Goal: Information Seeking & Learning: Learn about a topic

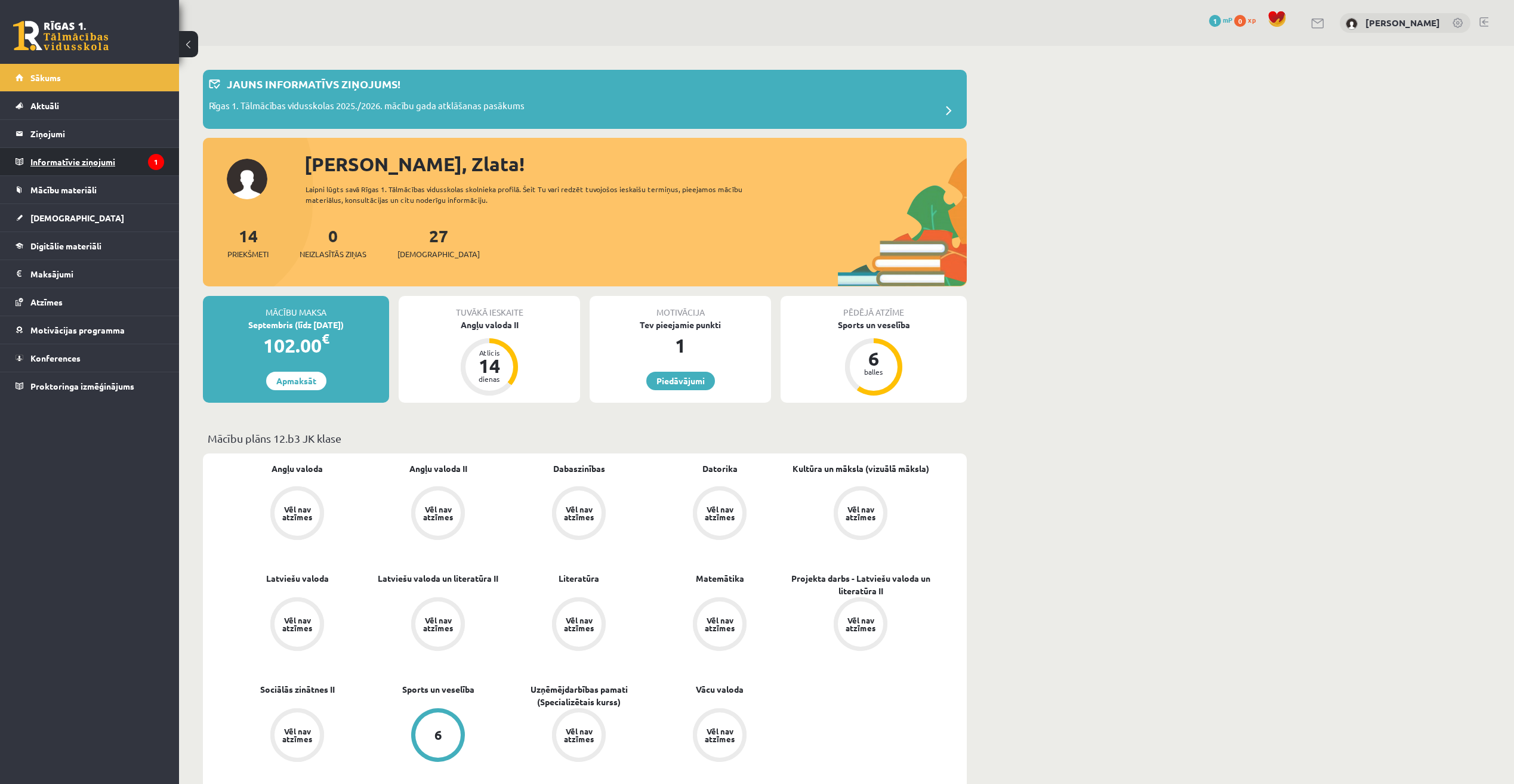
click at [87, 154] on legend "Informatīvie ziņojumi 1" at bounding box center [97, 162] width 134 height 27
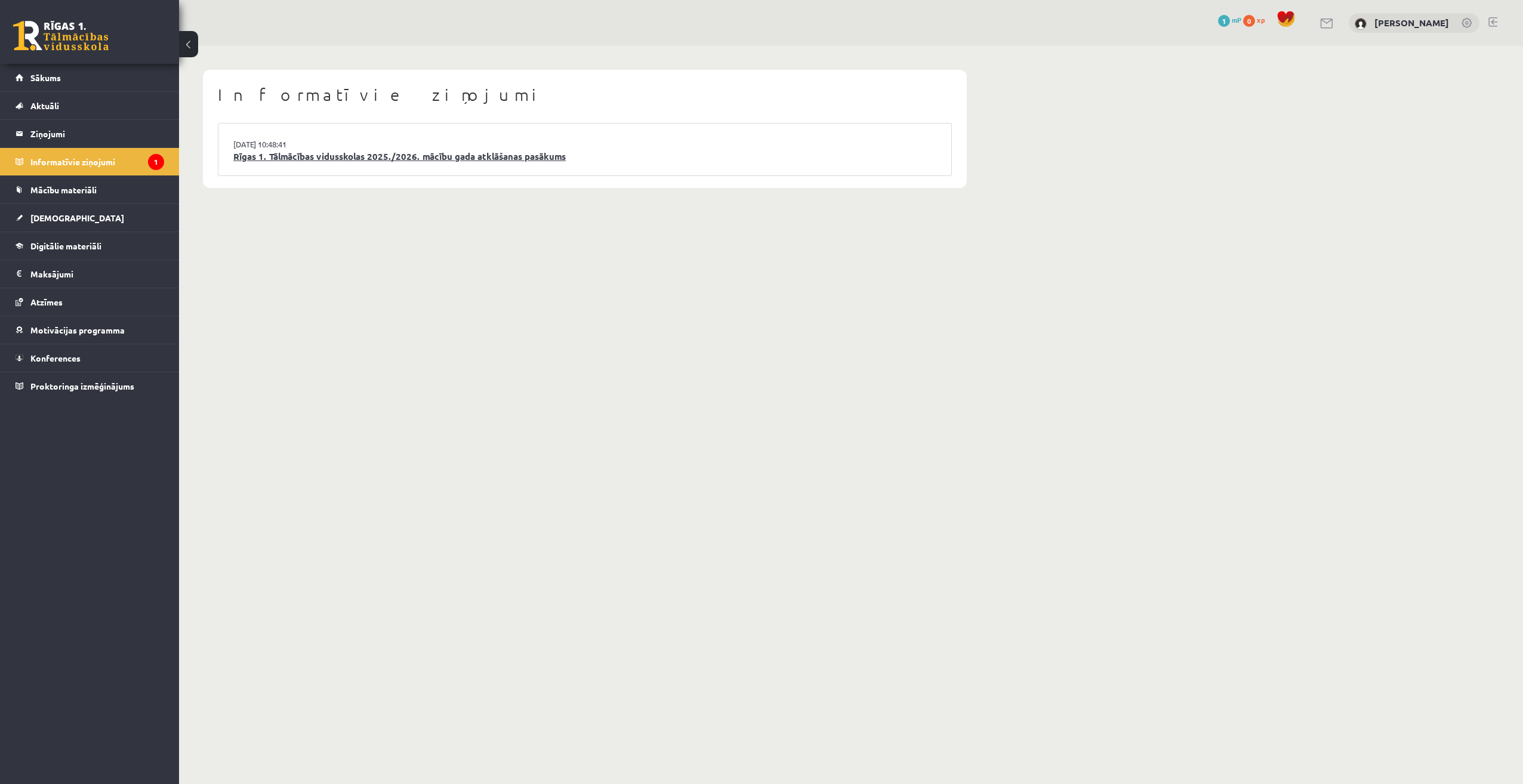
click at [404, 162] on link "Rīgas 1. Tālmācības vidusskolas 2025./2026. mācību gada atklāšanas pasākums" at bounding box center [584, 157] width 703 height 14
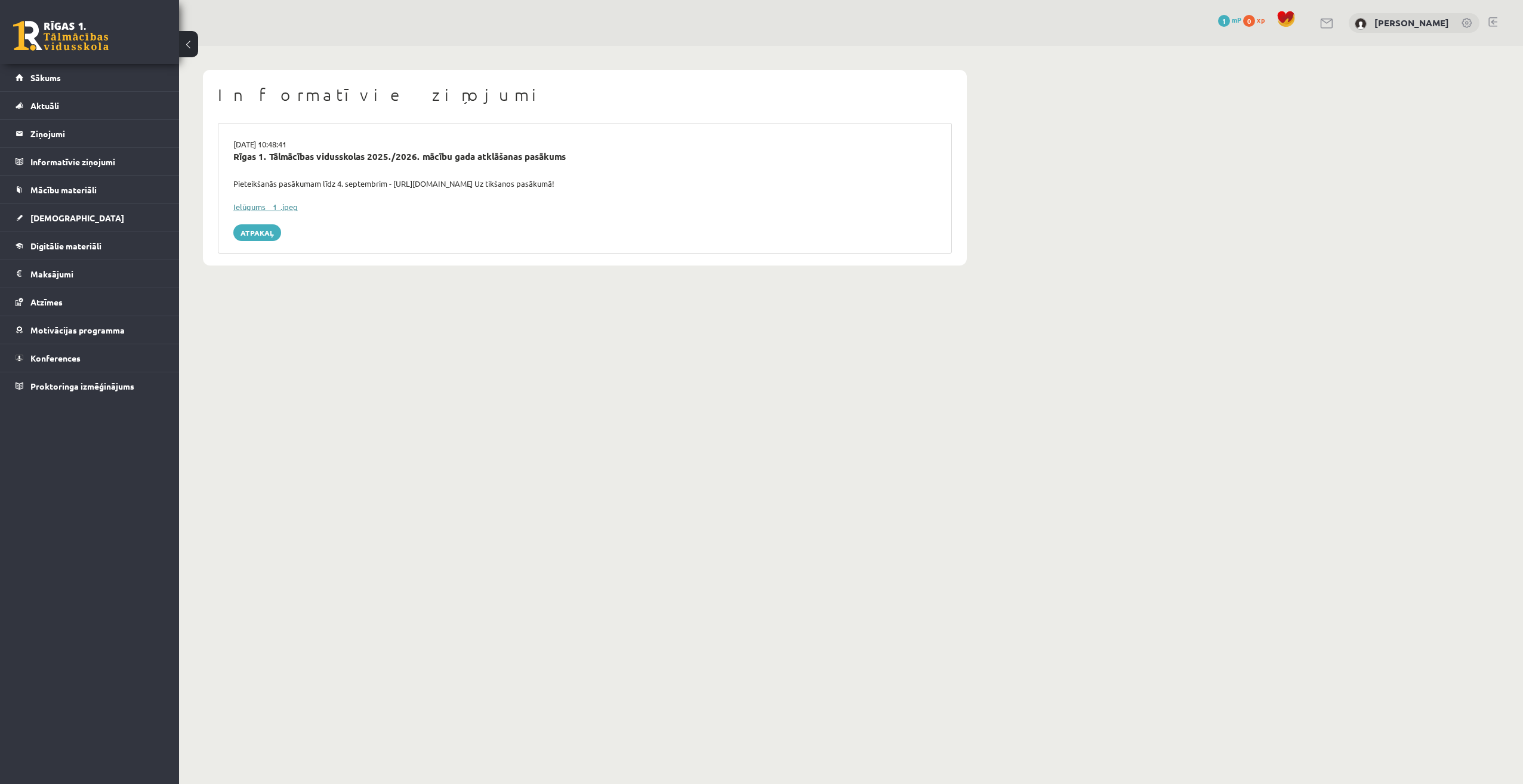
click at [257, 209] on link "Ielūgums__1_.jpeg" at bounding box center [265, 207] width 65 height 10
click at [85, 300] on link "Atzīmes" at bounding box center [90, 301] width 148 height 27
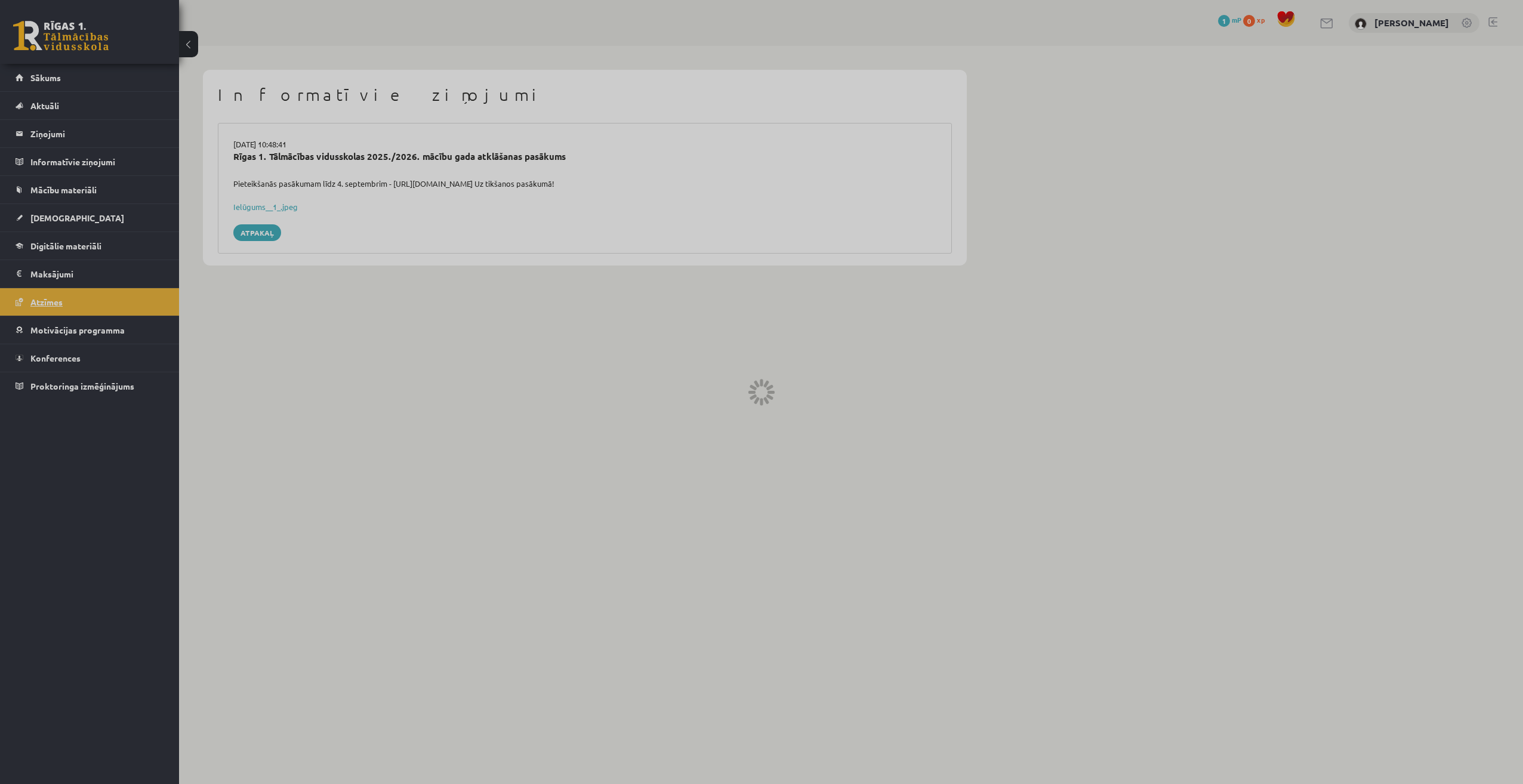
drag, startPoint x: 85, startPoint y: 300, endPoint x: 79, endPoint y: 305, distance: 7.8
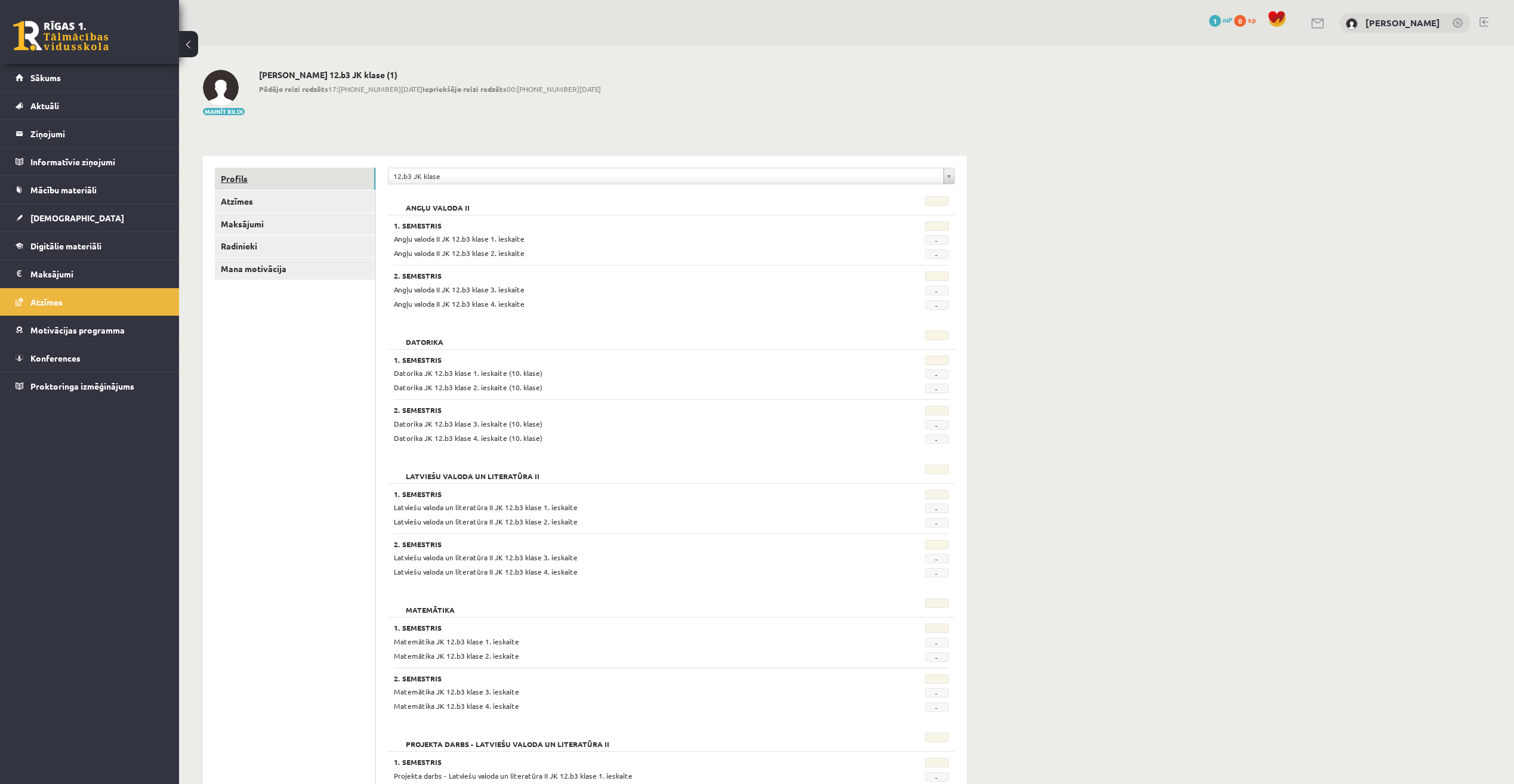
click at [263, 182] on link "Profils" at bounding box center [295, 178] width 161 height 22
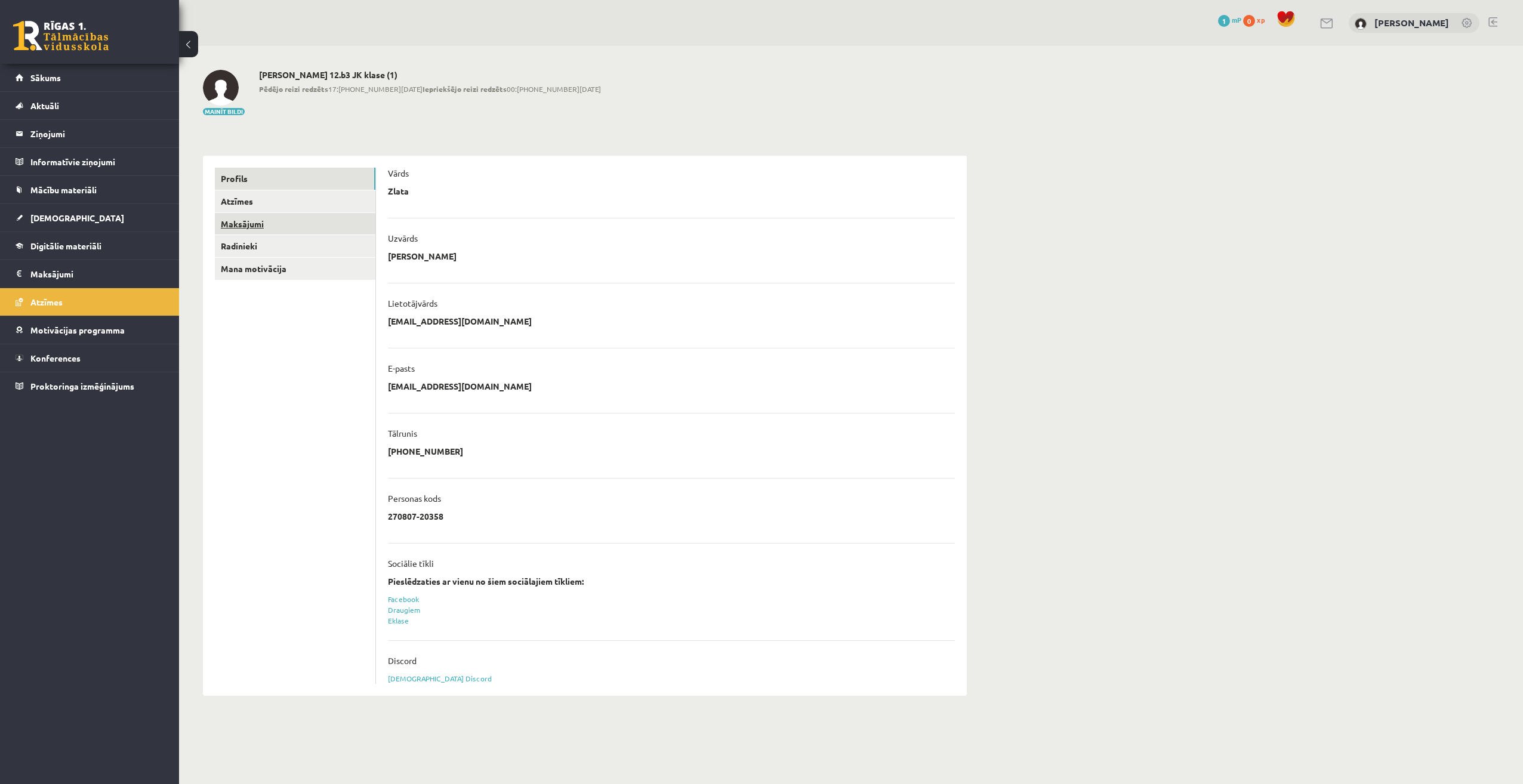
click at [239, 215] on link "Maksājumi" at bounding box center [295, 224] width 161 height 22
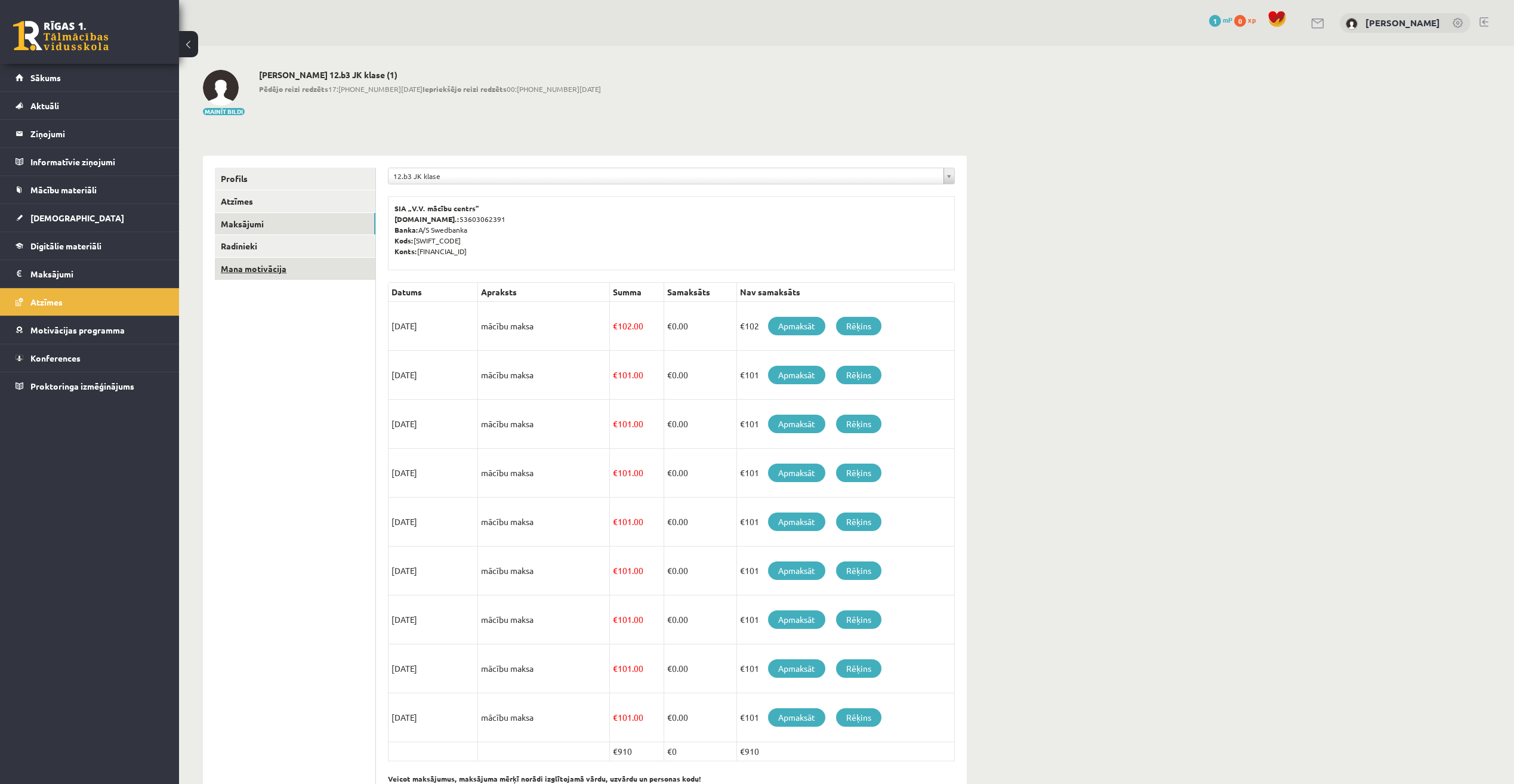
click at [282, 268] on link "Mana motivācija" at bounding box center [295, 268] width 161 height 22
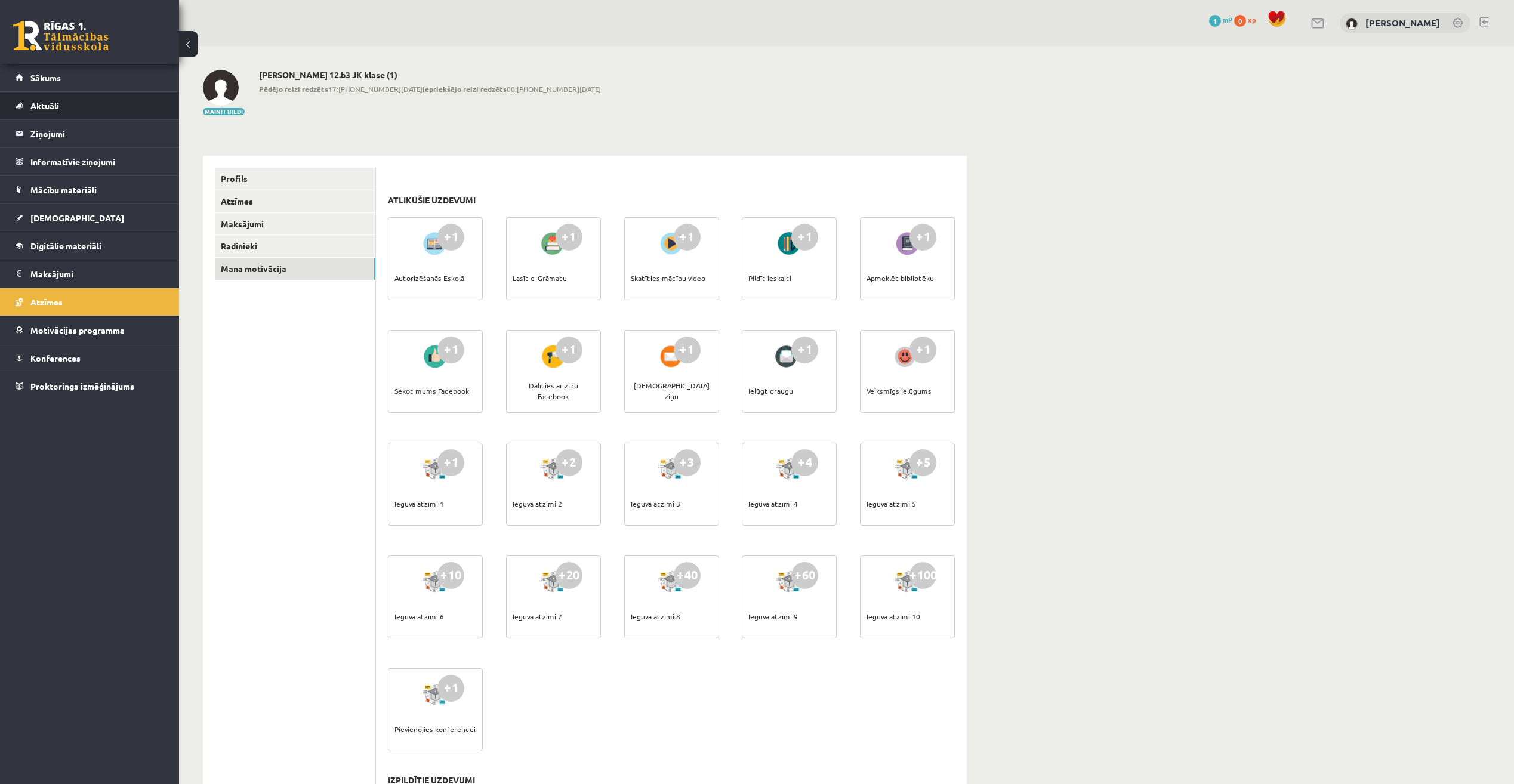
click at [58, 116] on link "Aktuāli" at bounding box center [90, 105] width 148 height 27
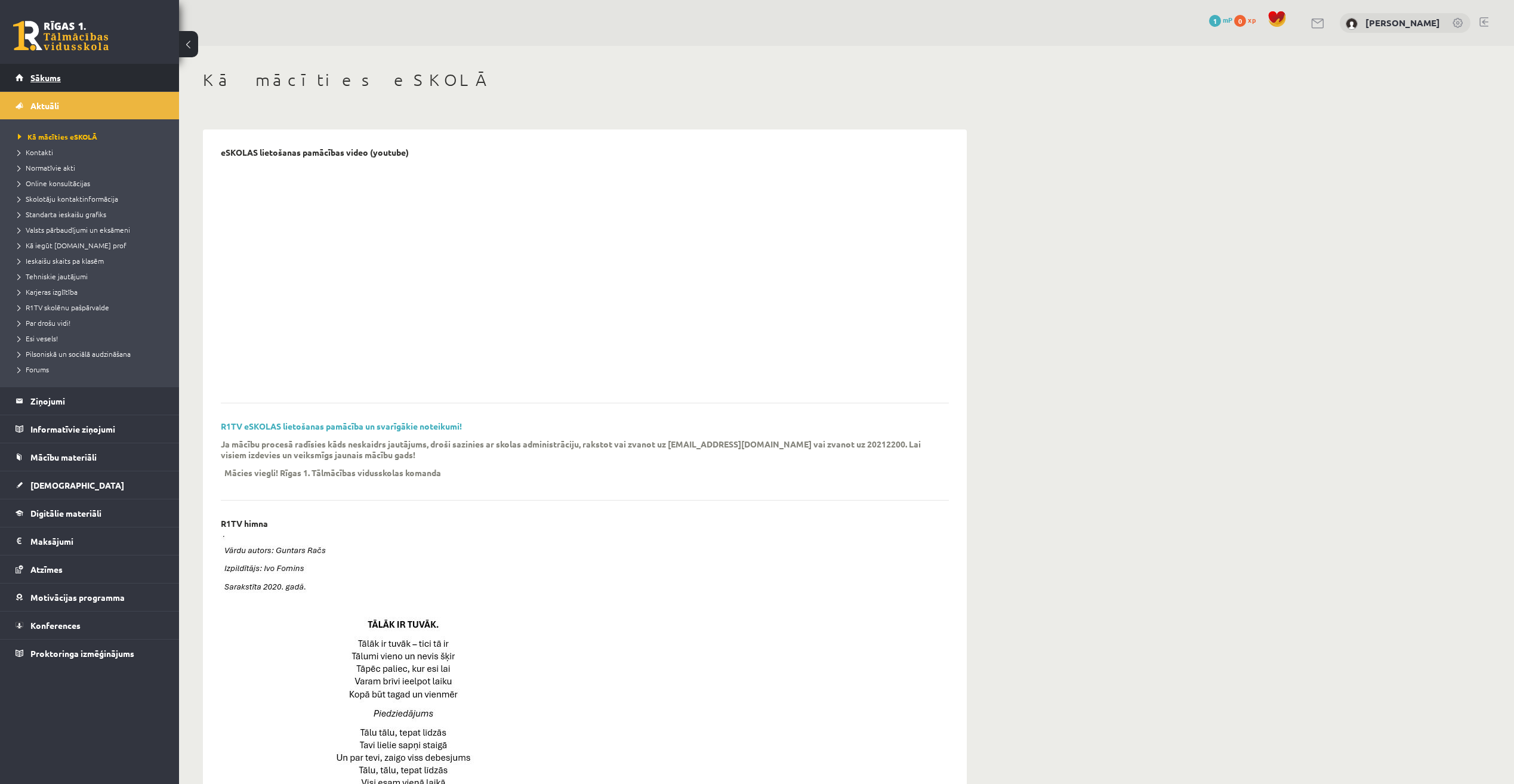
click at [52, 70] on link "Sākums" at bounding box center [90, 77] width 148 height 27
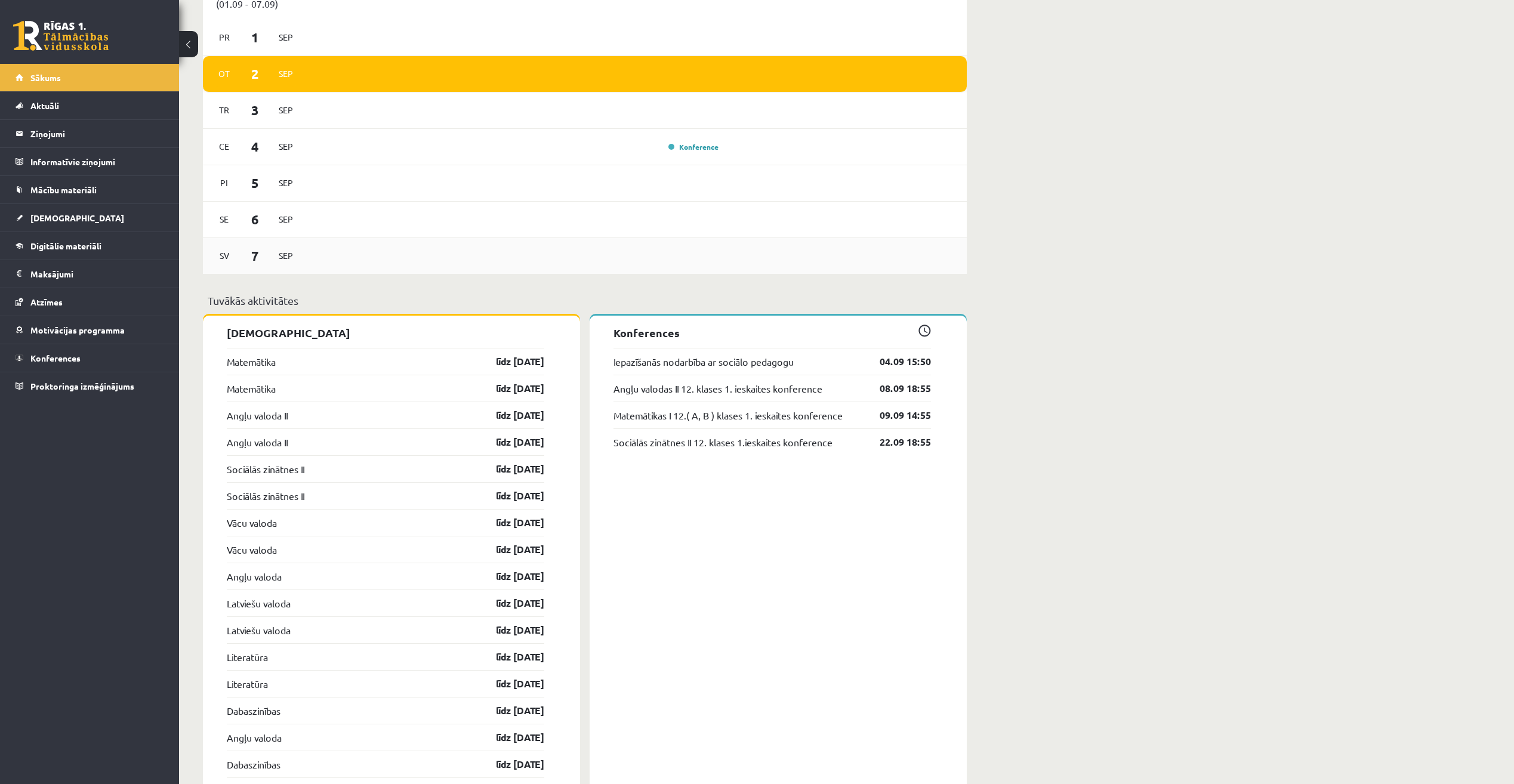
scroll to position [895, 0]
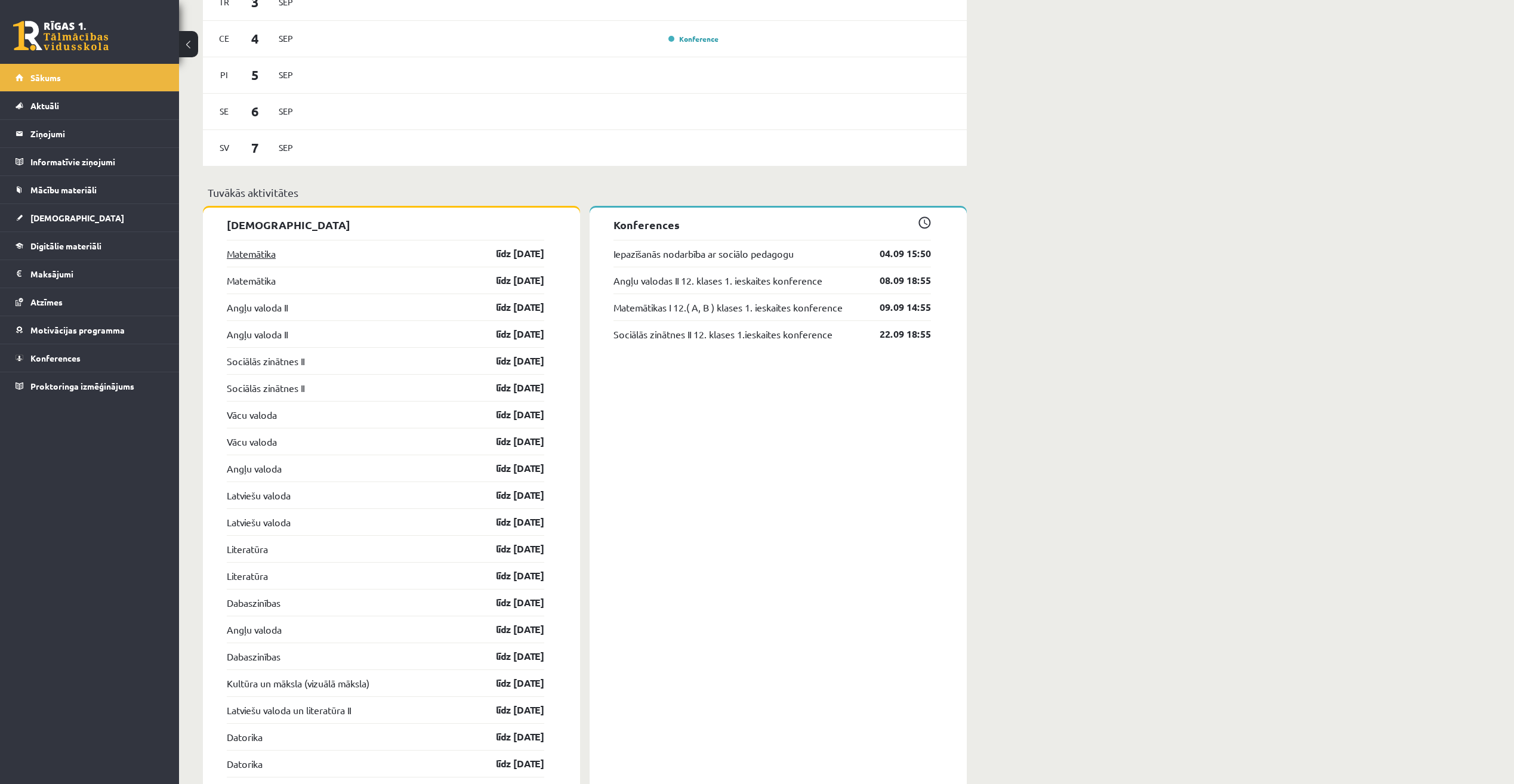
click at [251, 250] on link "Matemātika" at bounding box center [251, 253] width 49 height 14
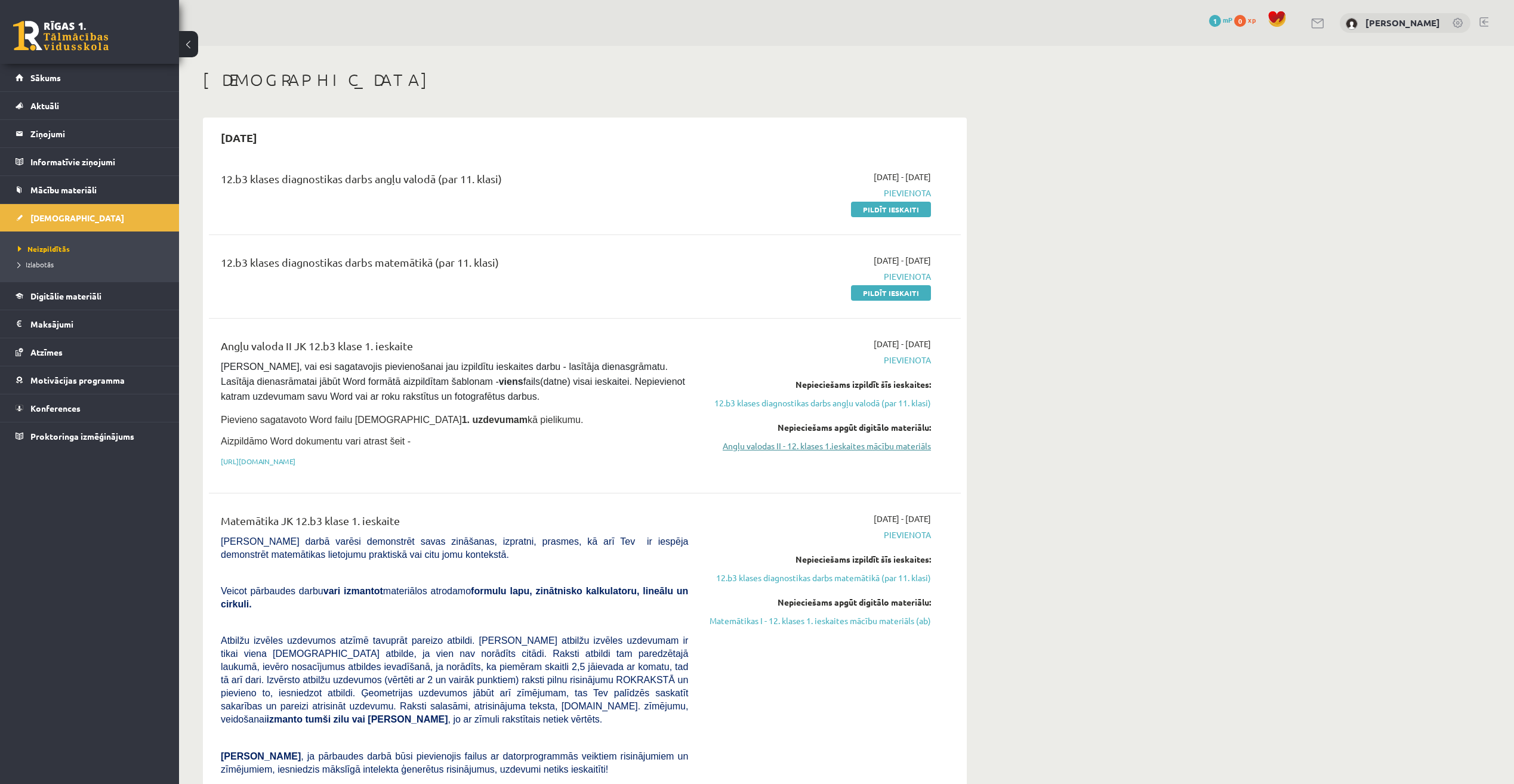
click at [806, 441] on link "Angļu valodas II - 12. klases 1.ieskaites mācību materiāls" at bounding box center [819, 446] width 225 height 12
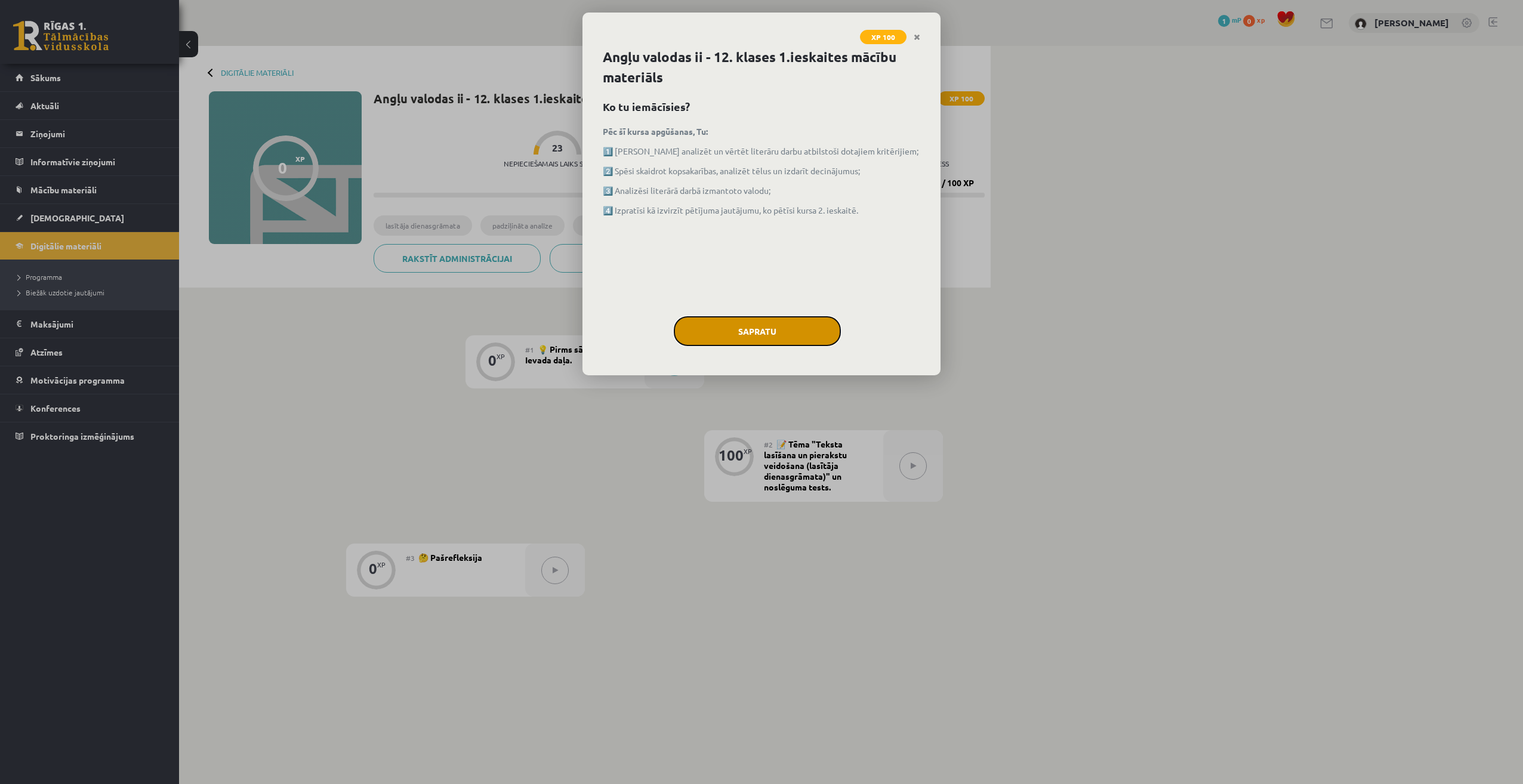
click at [778, 333] on button "Sapratu" at bounding box center [757, 331] width 167 height 30
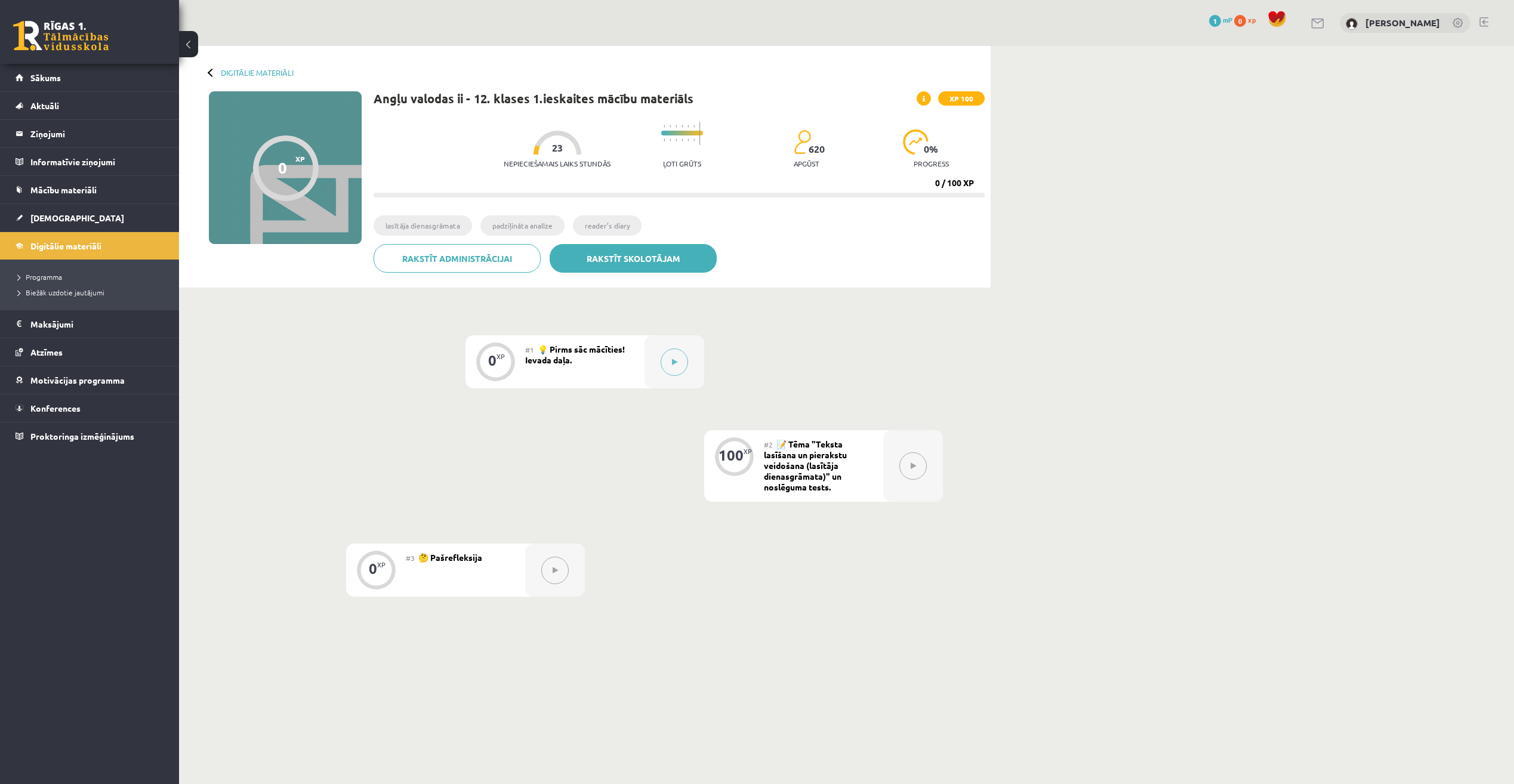
click at [630, 255] on link "Rakstīt skolotājam" at bounding box center [632, 258] width 167 height 29
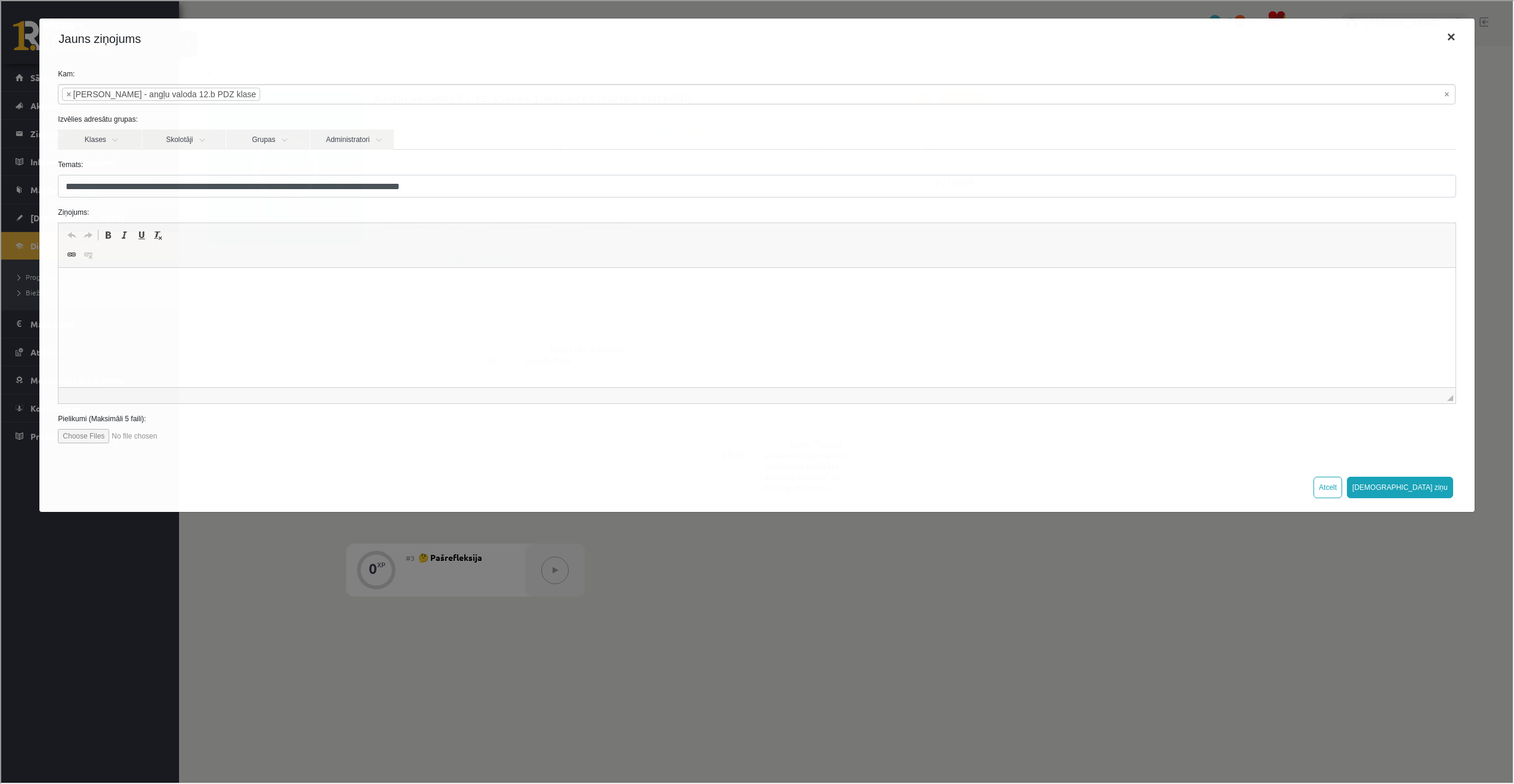
click at [1459, 44] on button "×" at bounding box center [1449, 36] width 27 height 33
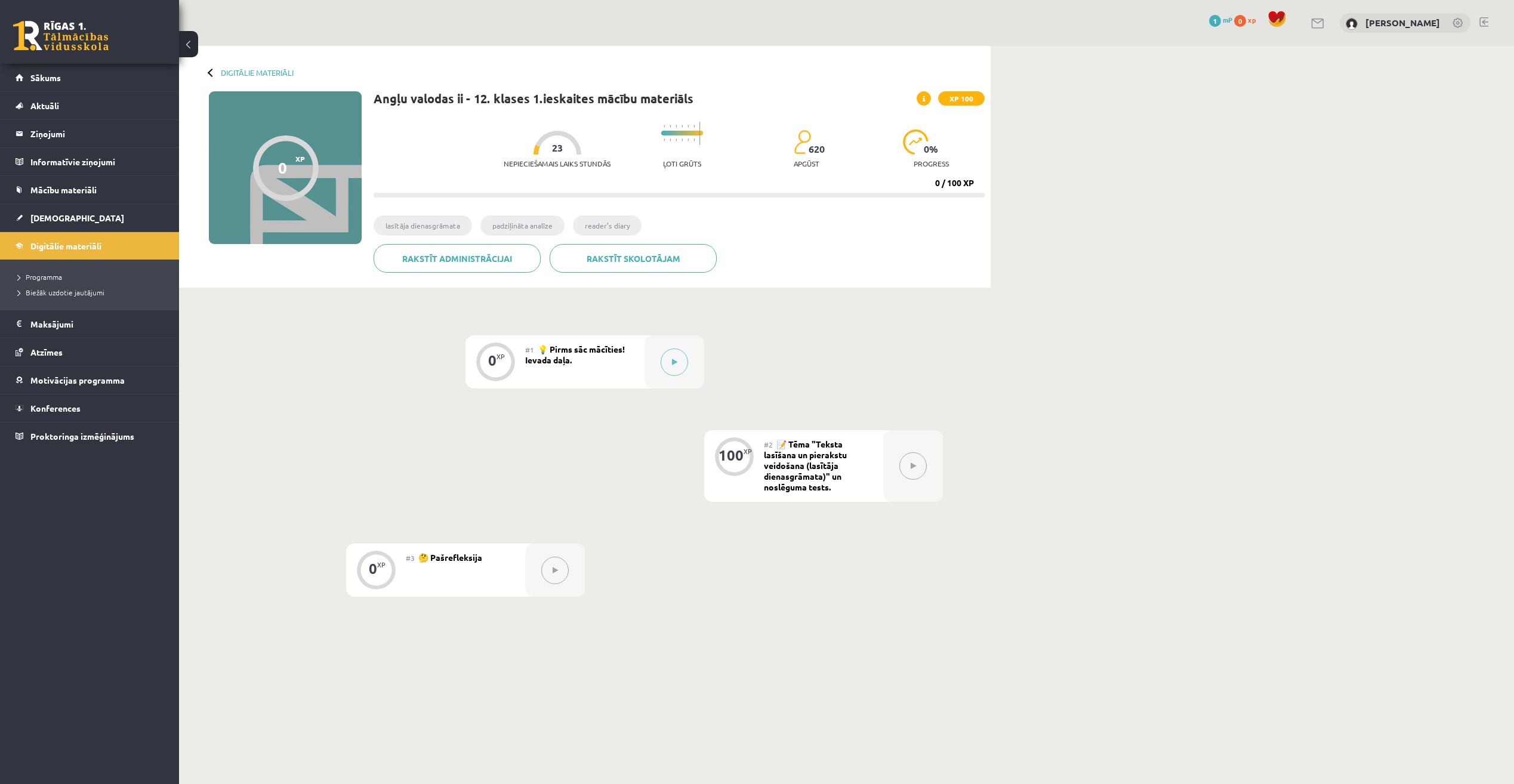
click at [1320, 21] on link at bounding box center [1318, 24] width 14 height 10
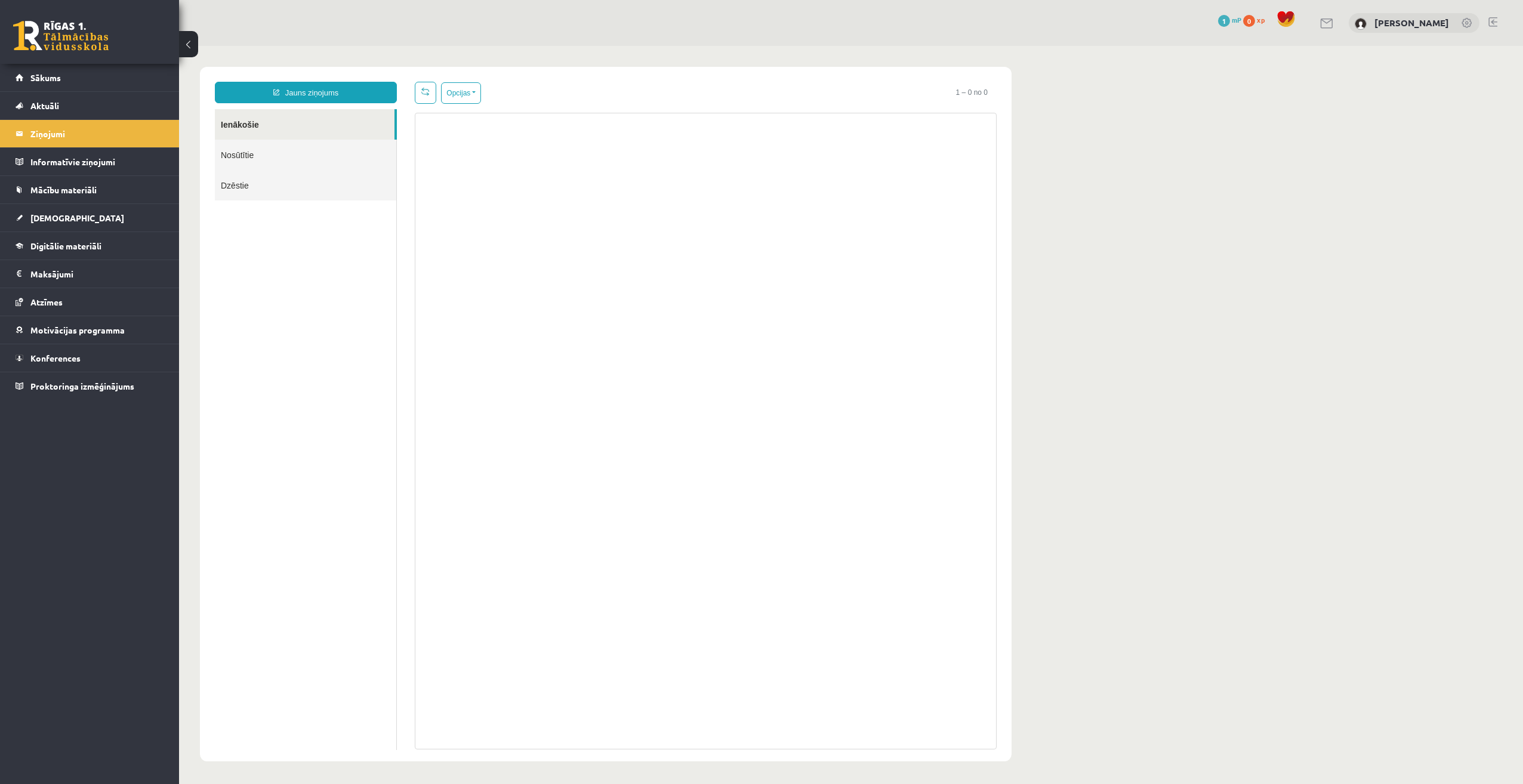
click at [1387, 17] on div "[PERSON_NAME]" at bounding box center [1415, 23] width 131 height 20
click at [1386, 25] on link "[PERSON_NAME]" at bounding box center [1411, 23] width 74 height 12
click at [1377, 22] on div "[PERSON_NAME]" at bounding box center [1415, 23] width 131 height 20
click at [1437, 21] on link "[PERSON_NAME]" at bounding box center [1411, 23] width 74 height 12
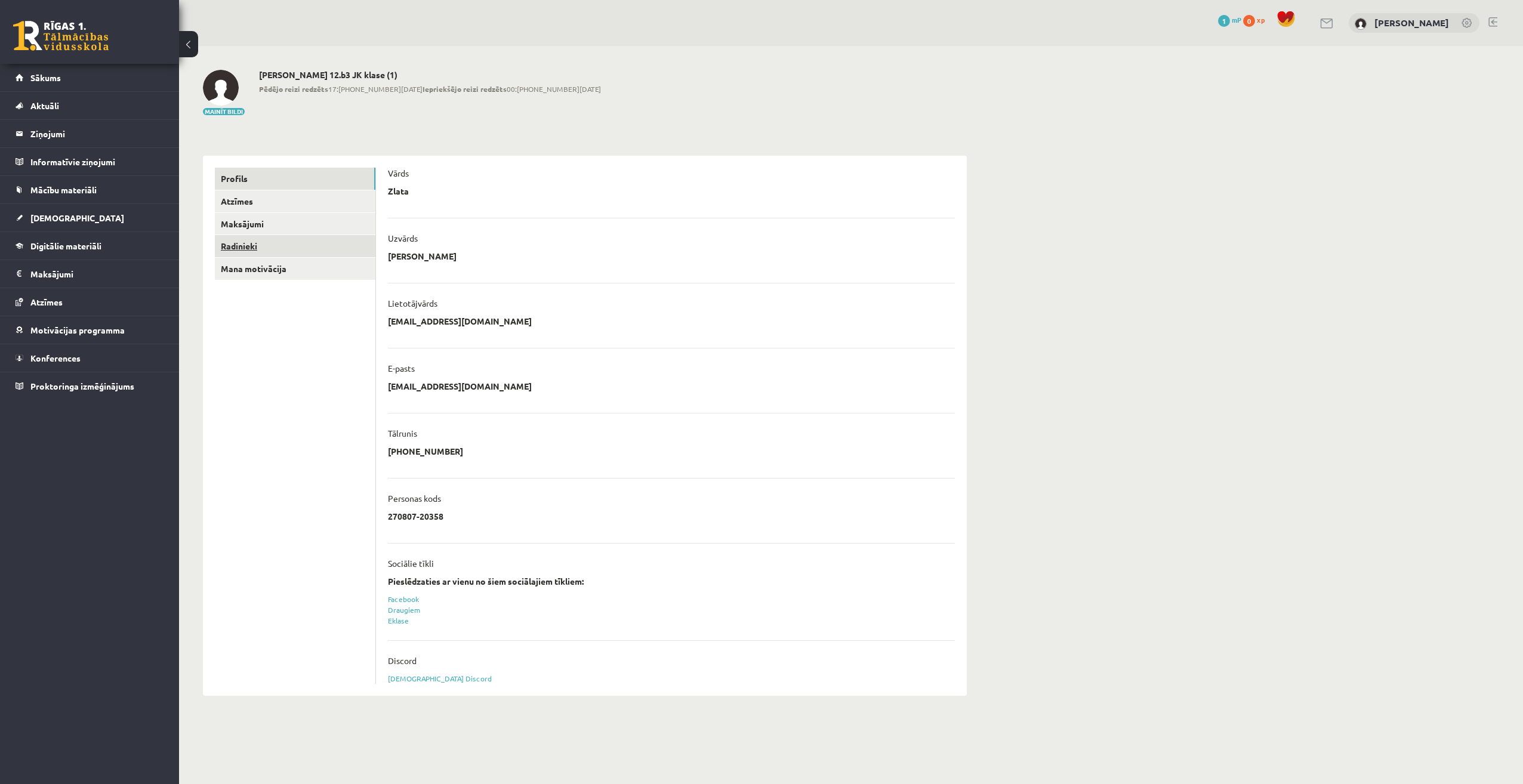
click at [245, 248] on link "Radinieki" at bounding box center [295, 245] width 161 height 22
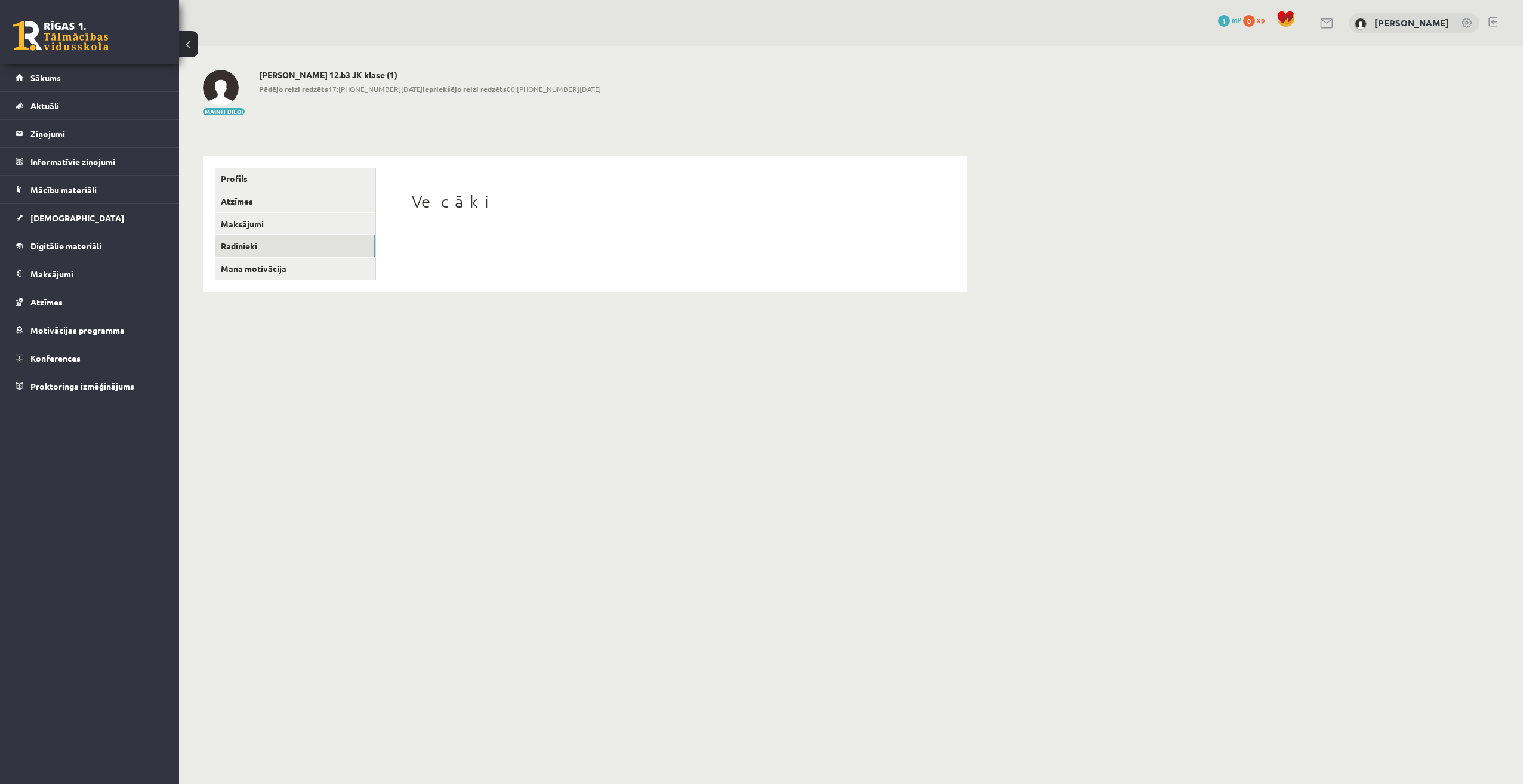
click at [450, 199] on h1 "Vecāki" at bounding box center [672, 201] width 520 height 20
